Goal: Navigation & Orientation: Find specific page/section

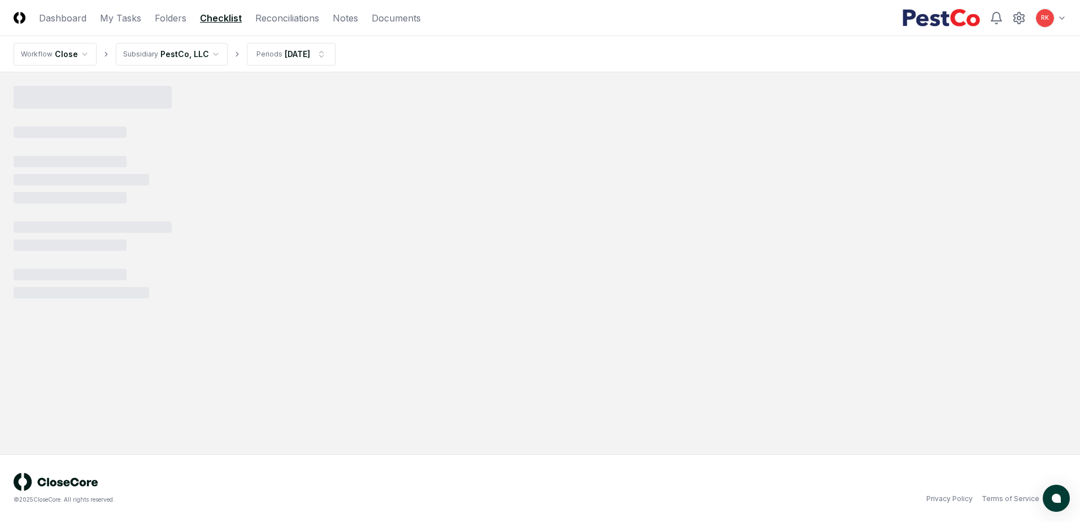
click at [66, 12] on link "Dashboard" at bounding box center [62, 18] width 47 height 14
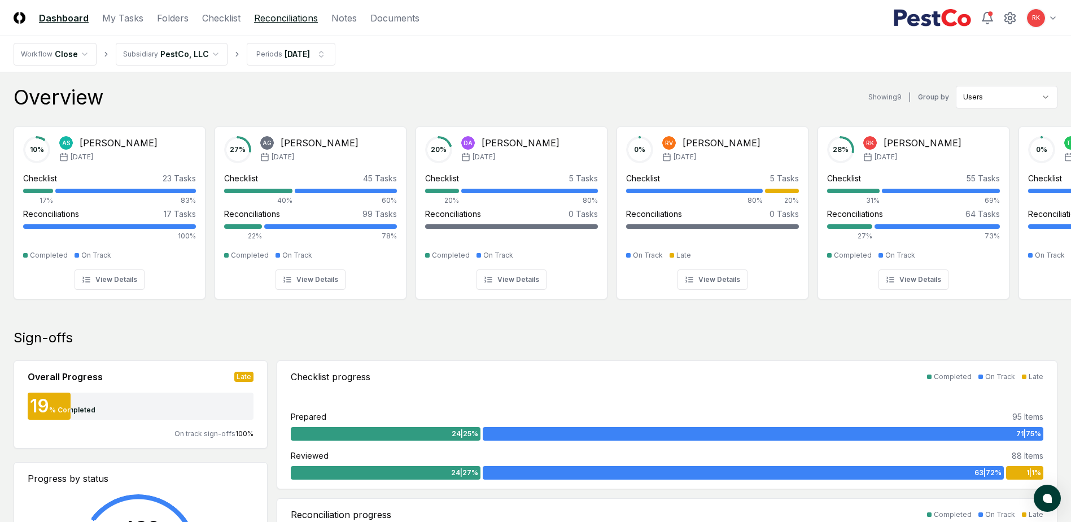
click at [300, 21] on link "Reconciliations" at bounding box center [286, 18] width 64 height 14
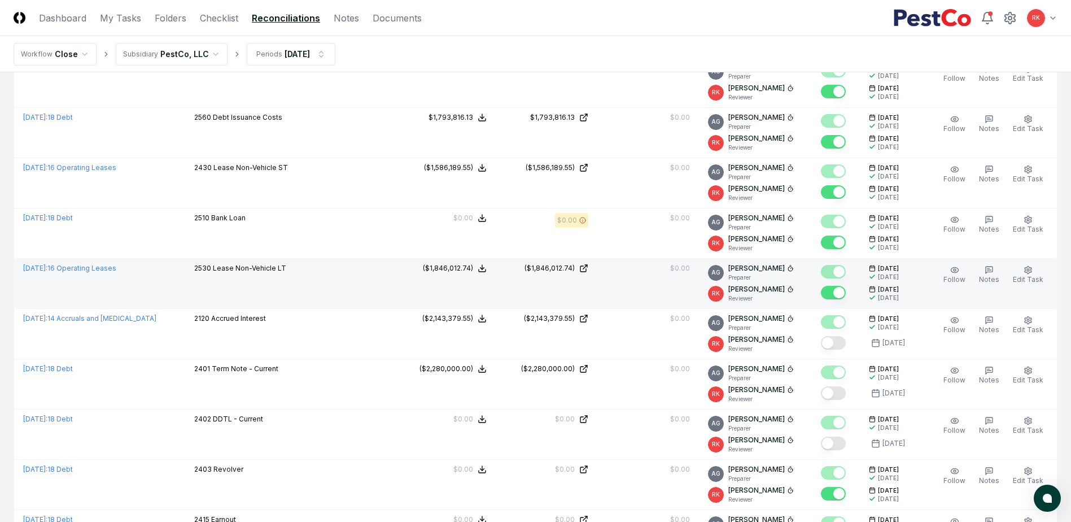
scroll to position [508, 0]
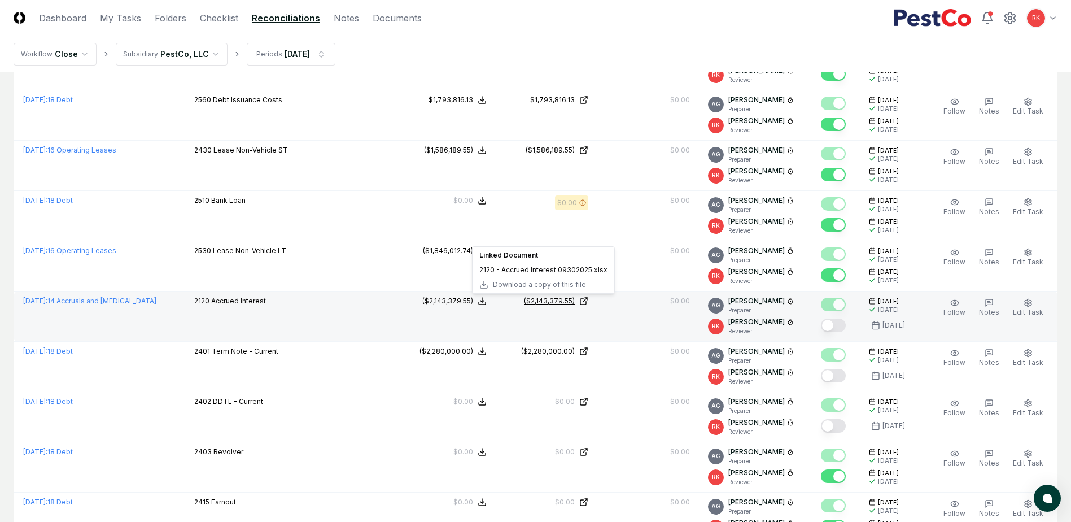
click at [536, 299] on div "($2,143,379.55)" at bounding box center [549, 301] width 51 height 10
